Goal: Contribute content

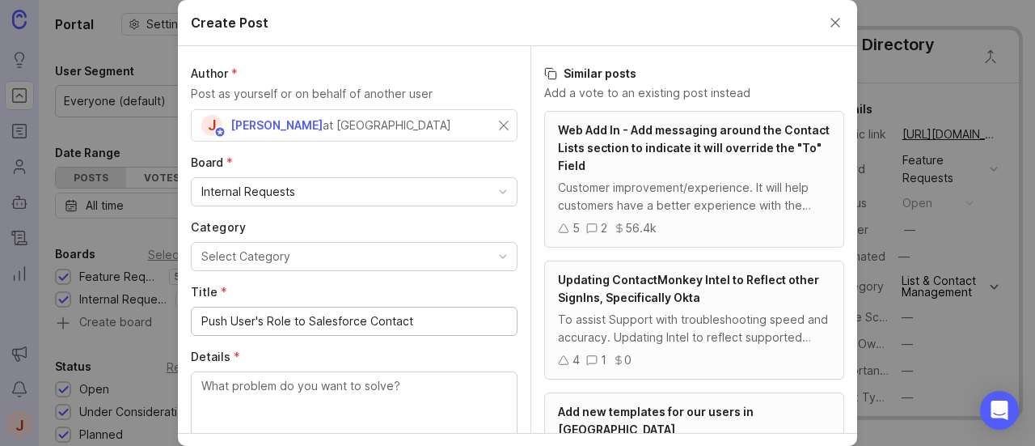
click at [255, 259] on div "Select Category" at bounding box center [245, 256] width 89 height 18
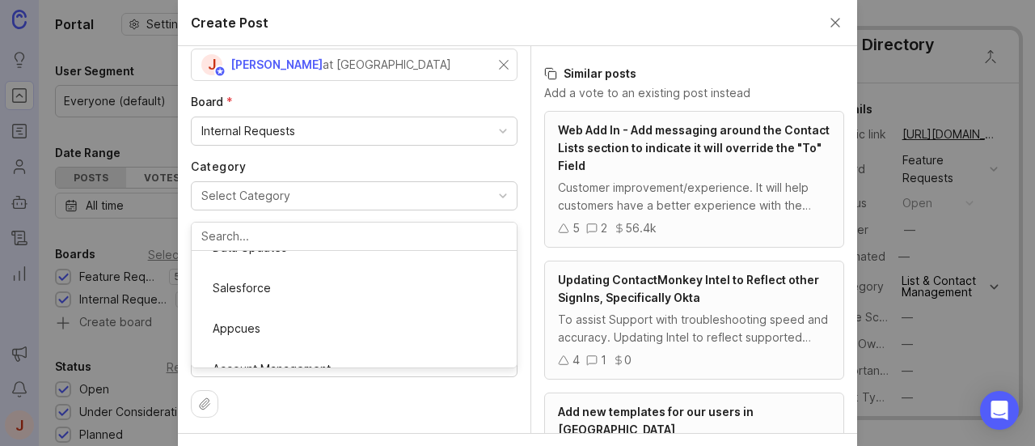
scroll to position [81, 0]
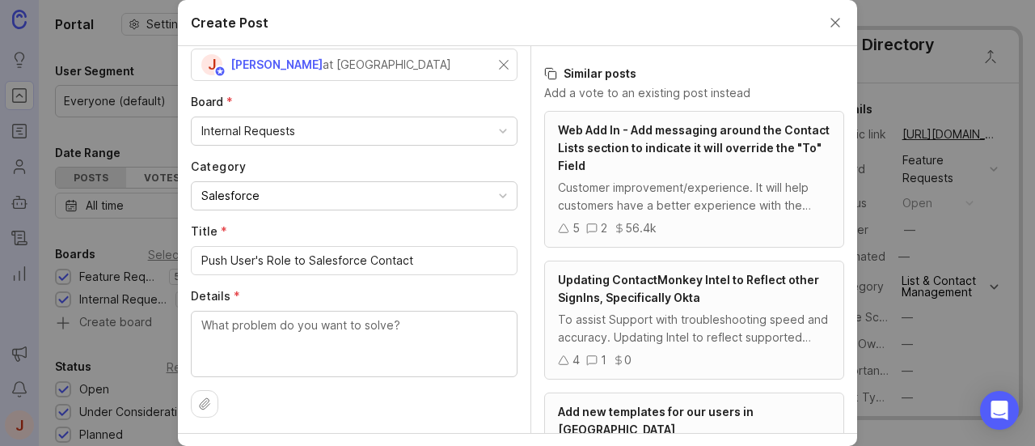
click at [294, 335] on textarea "Details *" at bounding box center [354, 342] width 306 height 53
click at [269, 336] on textarea "Details *" at bounding box center [354, 342] width 306 height 53
type textarea "I"
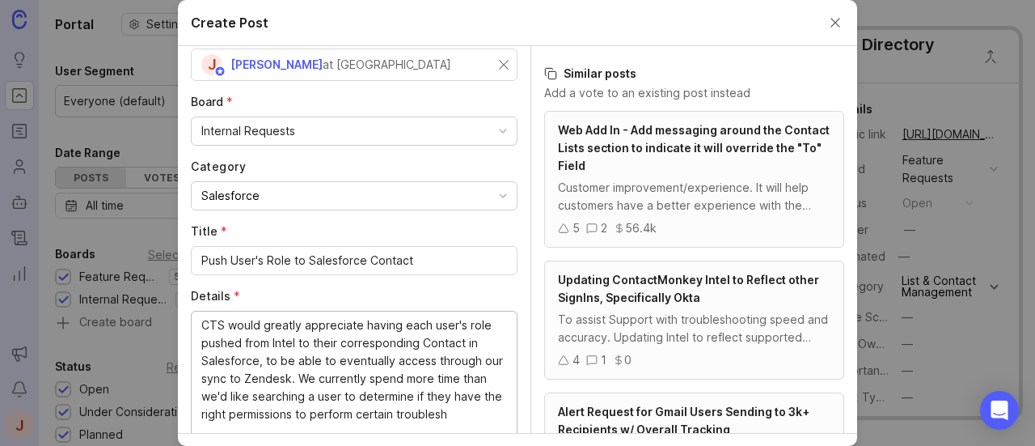
scroll to position [63, 0]
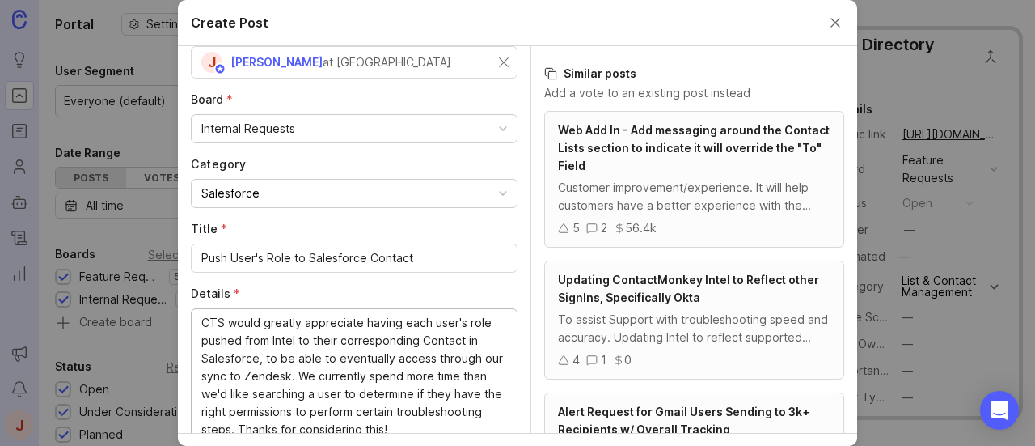
click at [270, 369] on textarea "CTS would greatly appreciate having each user's role pushed from Intel to their…" at bounding box center [354, 385] width 306 height 142
type textarea "CTS would greatly appreciate having each user's role pushed from Intel to their…"
click at [292, 259] on input "Push User's Role to Salesforce Contact" at bounding box center [354, 258] width 306 height 18
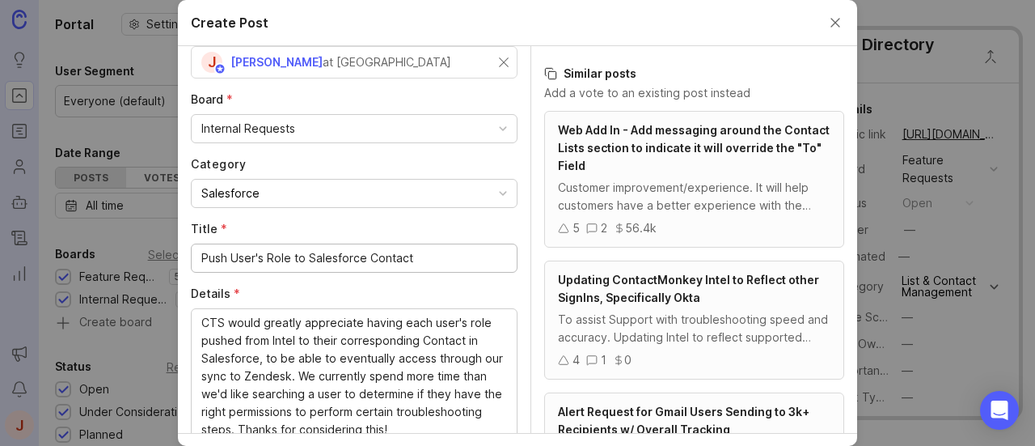
click at [292, 259] on input "Push User's Role to Salesforce Contact" at bounding box center [354, 258] width 306 height 18
click at [281, 193] on button "Salesforce" at bounding box center [354, 193] width 327 height 29
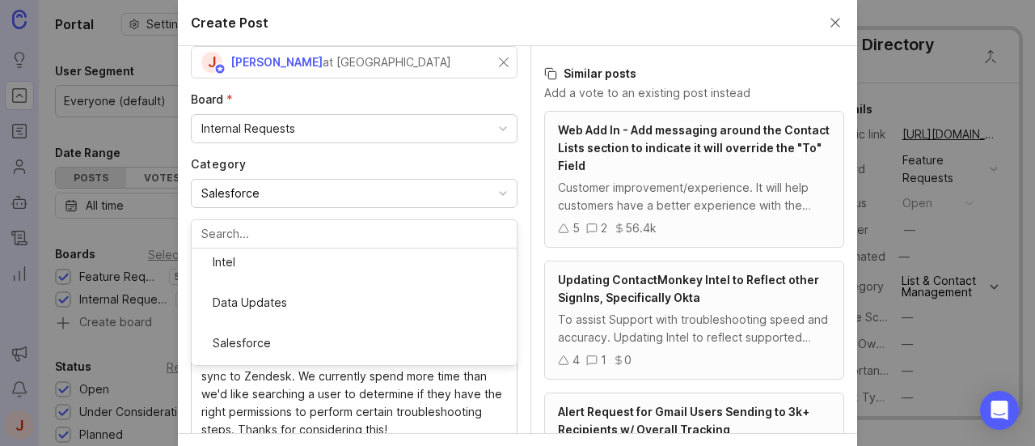
click at [281, 193] on button "Salesforce" at bounding box center [354, 193] width 327 height 29
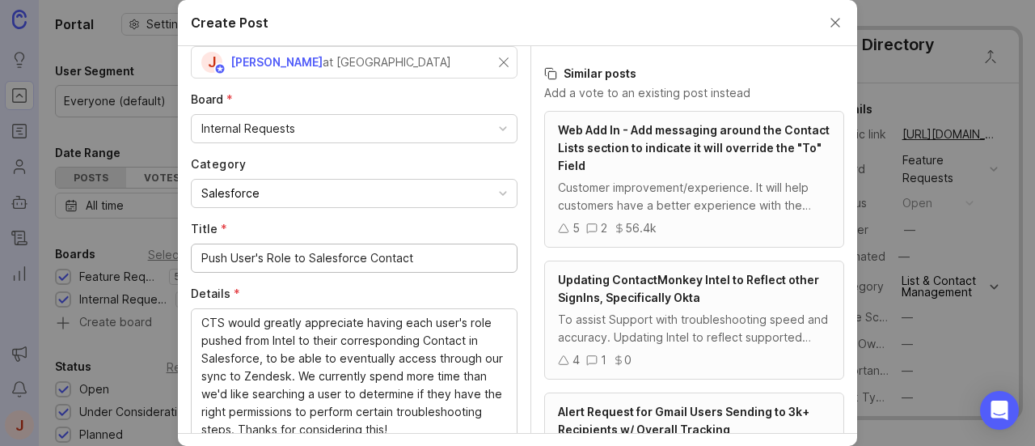
click at [233, 252] on input "Push User's Role to Salesforce Contact" at bounding box center [354, 258] width 306 height 18
paste input "Role Data from Intel to Salesforce Contacts"
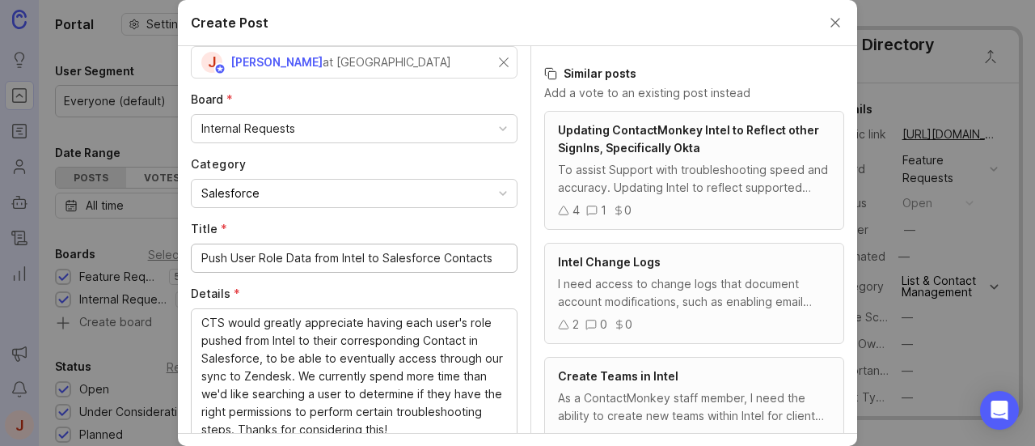
type input "Push User Role Data from Intel to Salesforce Contacts"
click at [238, 336] on textarea "CTS would greatly appreciate having each user's role pushed from Intel to their…" at bounding box center [354, 385] width 306 height 142
paste textarea "user roles pushed from Intel to their corresponding Salesforce Contacts, enabli…"
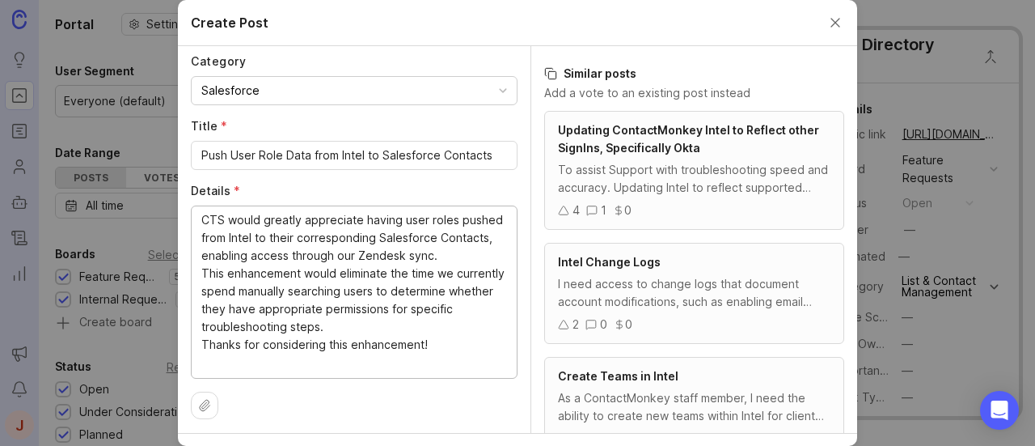
scroll to position [167, 0]
click at [201, 273] on textarea "CTS would greatly appreciate having user roles pushed from Intel to their corre…" at bounding box center [354, 289] width 306 height 160
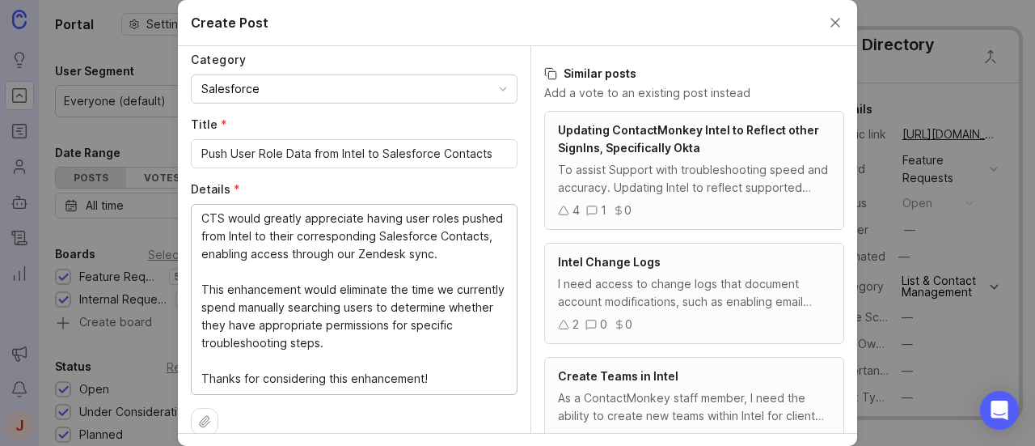
scroll to position [15, 0]
click at [356, 384] on textarea "CTS would greatly appreciate having user roles pushed from Intel to their corre…" at bounding box center [354, 298] width 306 height 178
click at [240, 290] on textarea "CTS would greatly appreciate having user roles pushed from Intel to their corre…" at bounding box center [354, 298] width 306 height 178
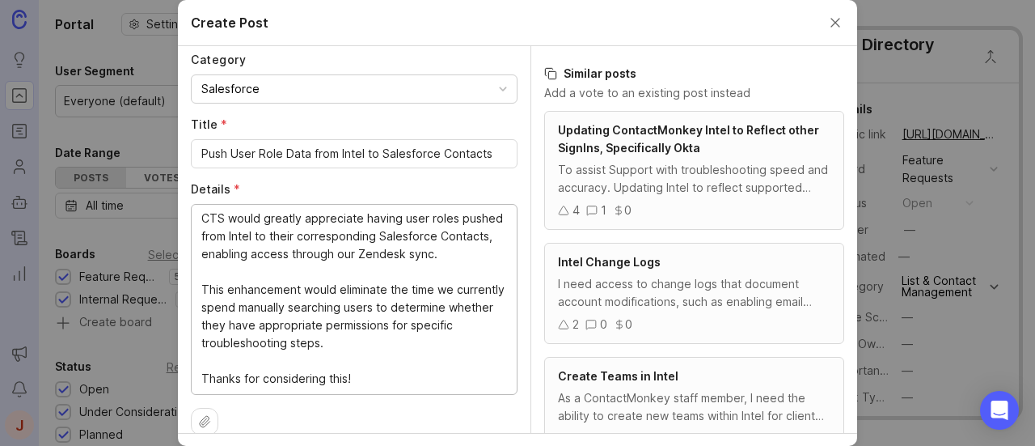
scroll to position [18, 0]
click at [277, 302] on textarea "CTS would greatly appreciate having user roles pushed from Intel to their corre…" at bounding box center [354, 298] width 306 height 178
click at [278, 321] on textarea "CTS would greatly appreciate having user roles pushed from Intel to their corre…" at bounding box center [354, 298] width 306 height 178
click at [281, 339] on textarea "CTS would greatly appreciate having user roles pushed from Intel to their corre…" at bounding box center [354, 298] width 306 height 178
click at [353, 376] on textarea "CTS would greatly appreciate having user roles pushed from Intel to their corre…" at bounding box center [354, 298] width 306 height 178
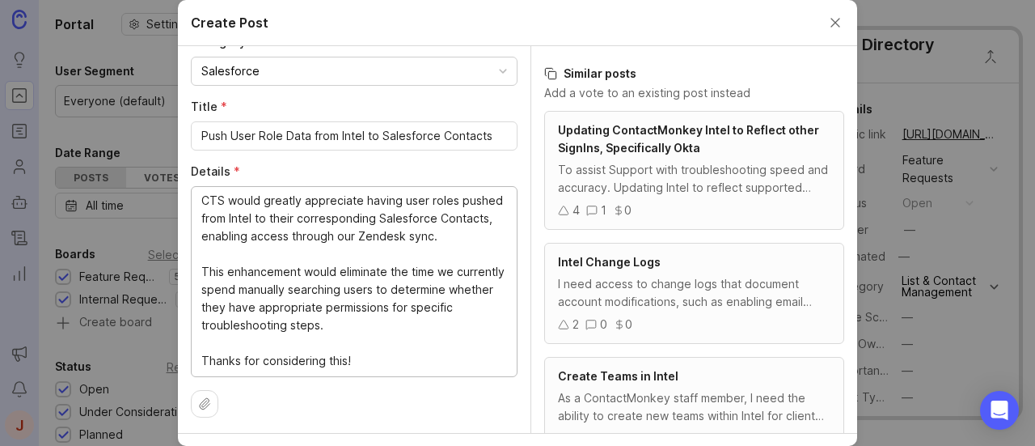
scroll to position [39, 0]
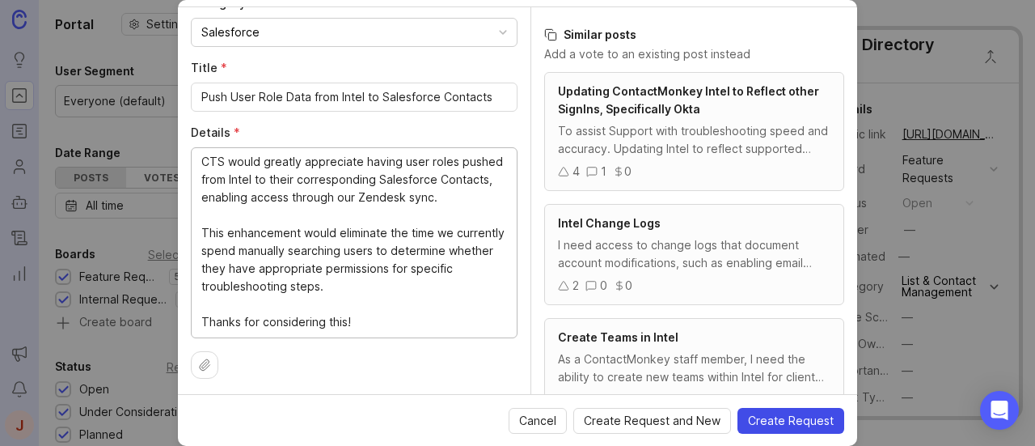
type textarea "CTS would greatly appreciate having user roles pushed from Intel to their corre…"
click at [793, 415] on span "Create Request" at bounding box center [791, 420] width 86 height 16
